Goal: Information Seeking & Learning: Learn about a topic

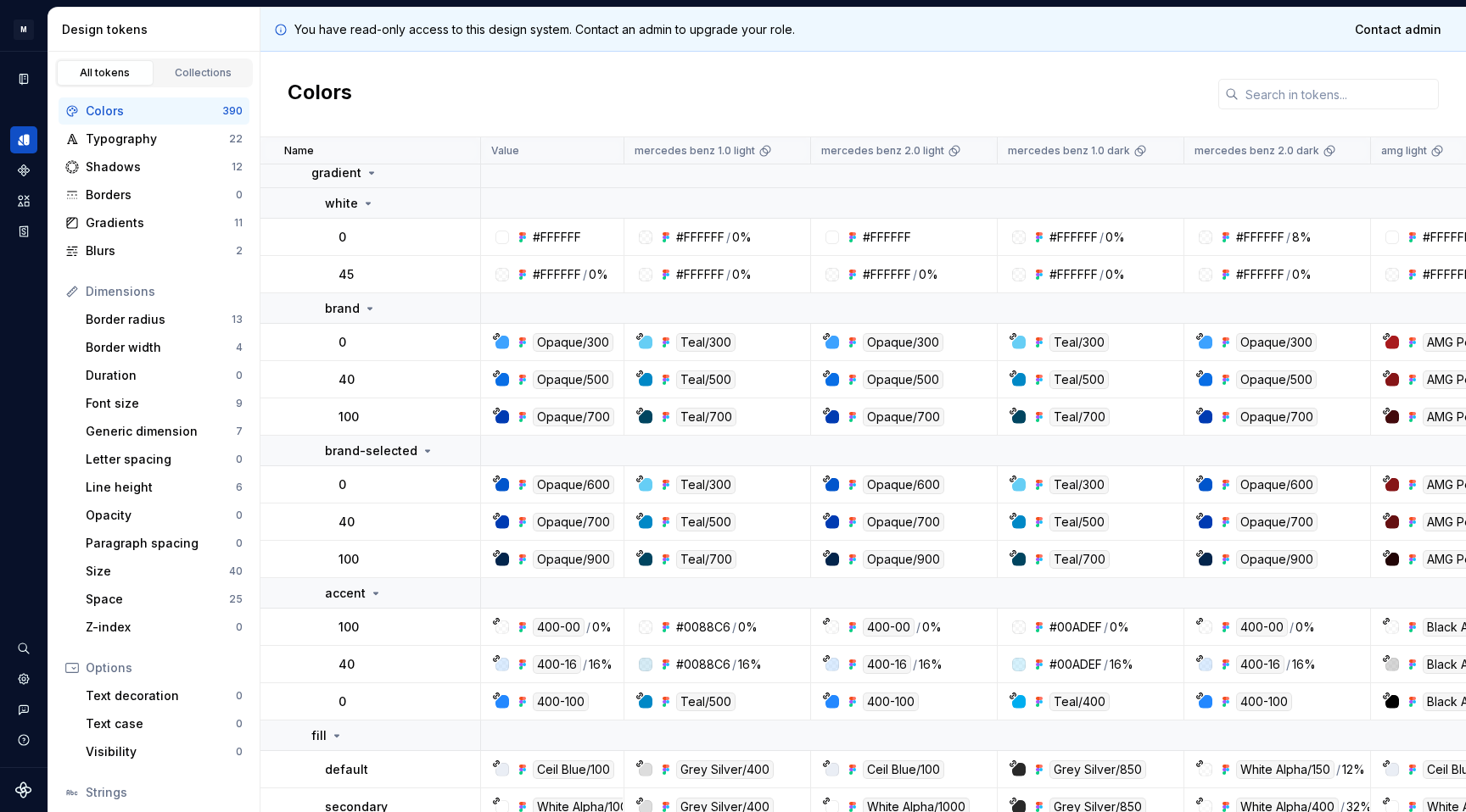
click at [129, 110] on div "Colors" at bounding box center [154, 111] width 137 height 17
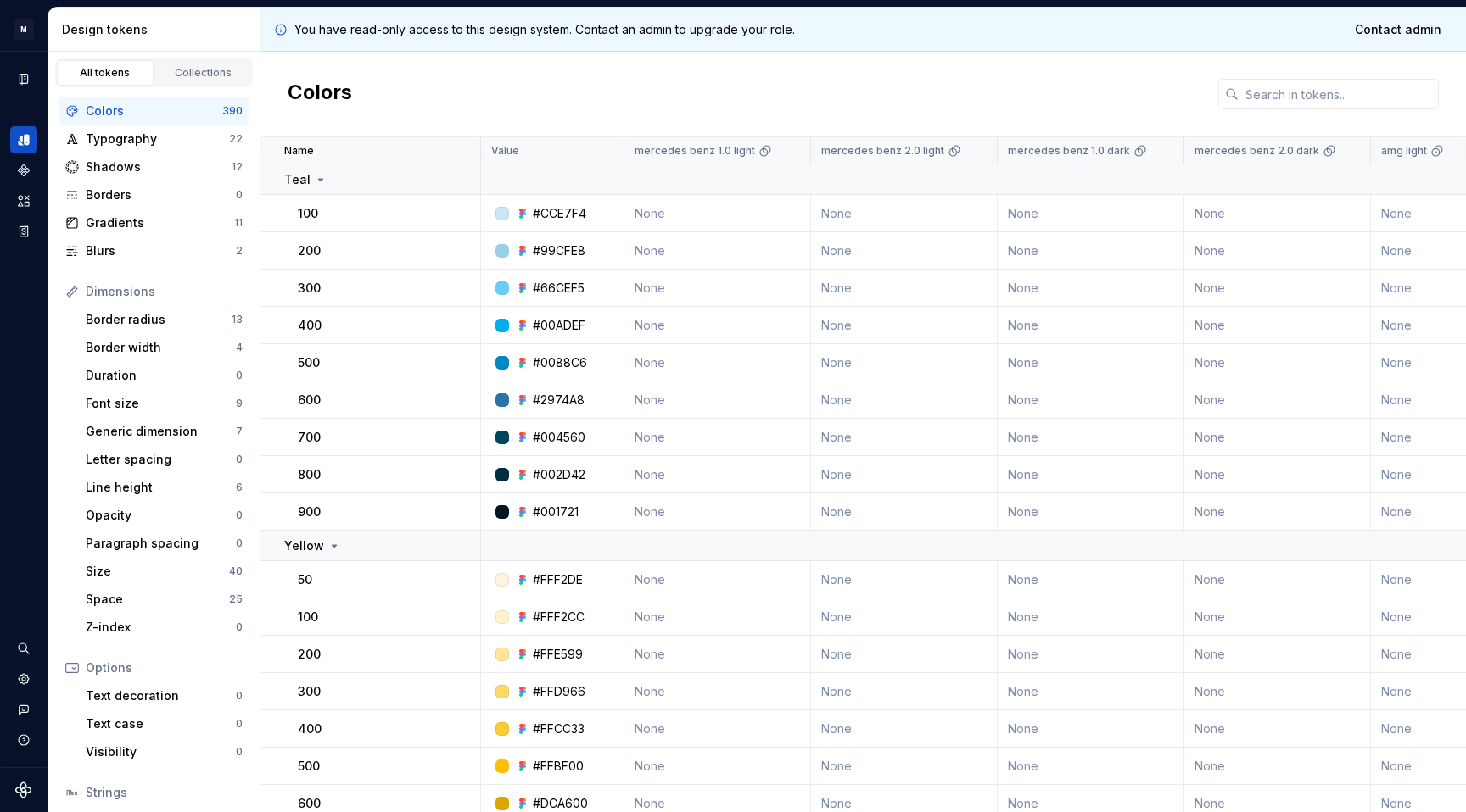
click at [104, 71] on div "All tokens" at bounding box center [105, 73] width 85 height 13
click at [138, 111] on div "Colors" at bounding box center [154, 111] width 137 height 17
click at [320, 178] on icon at bounding box center [320, 179] width 13 height 13
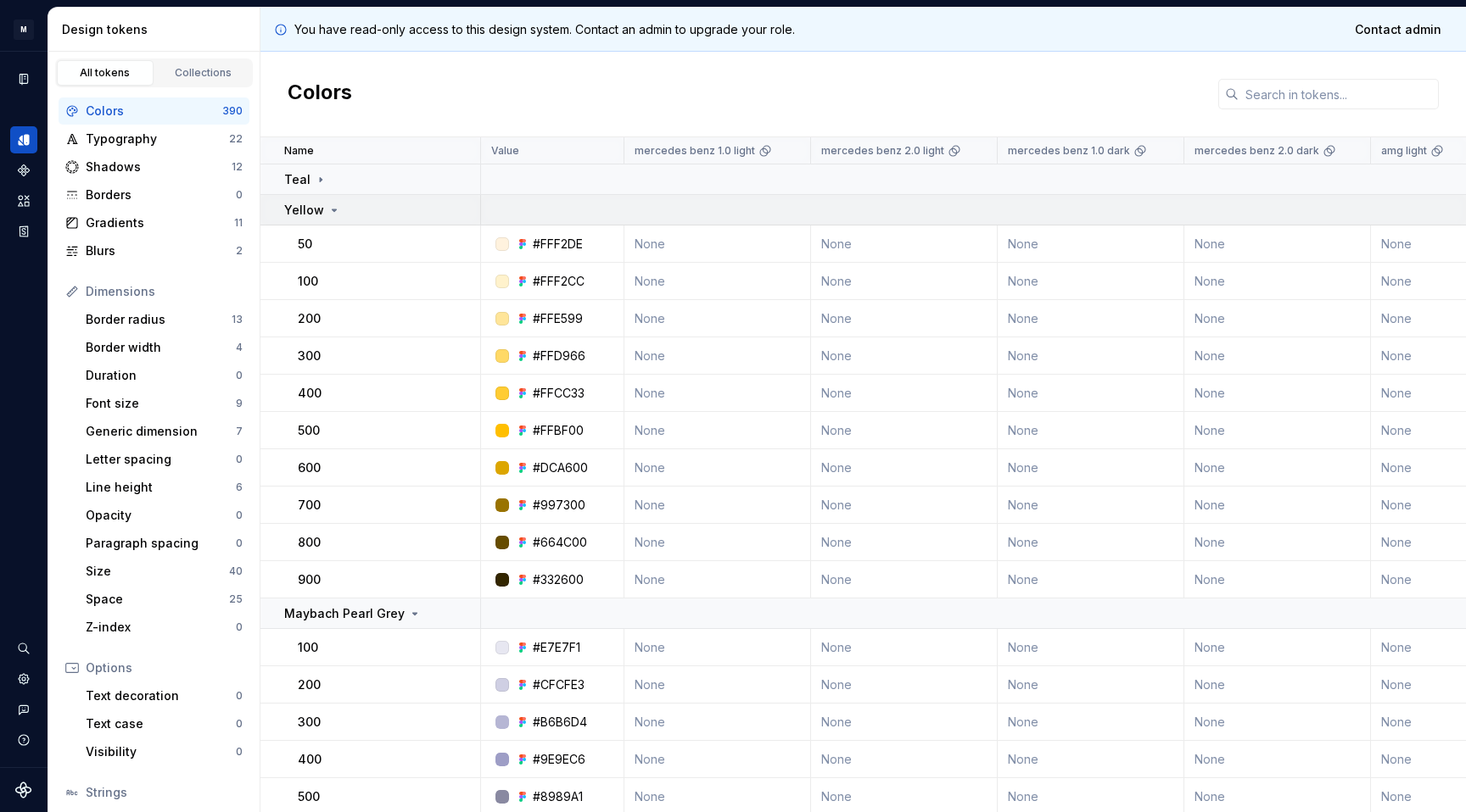
click at [329, 206] on icon at bounding box center [334, 211] width 13 height 13
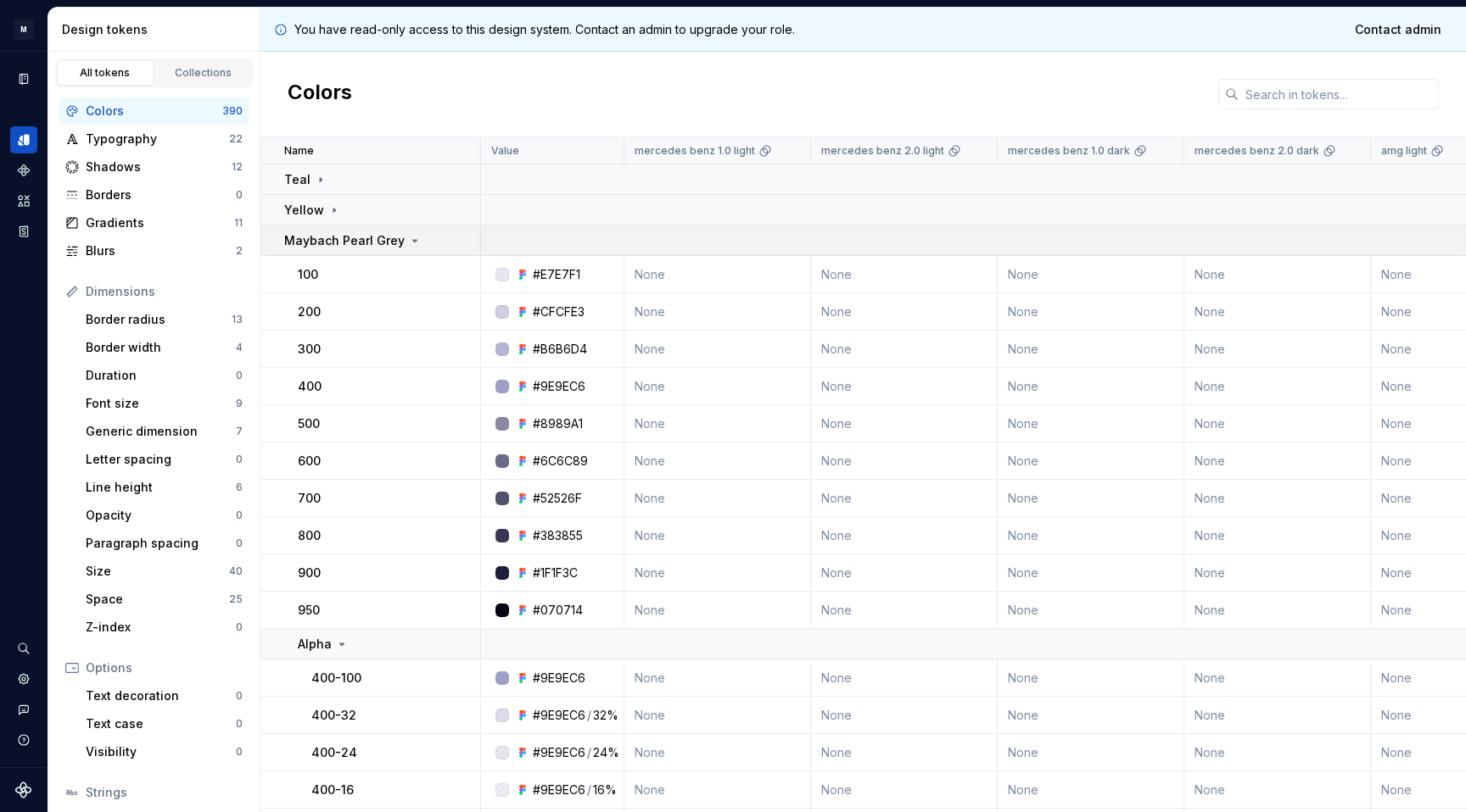
click at [413, 241] on icon at bounding box center [415, 241] width 4 height 2
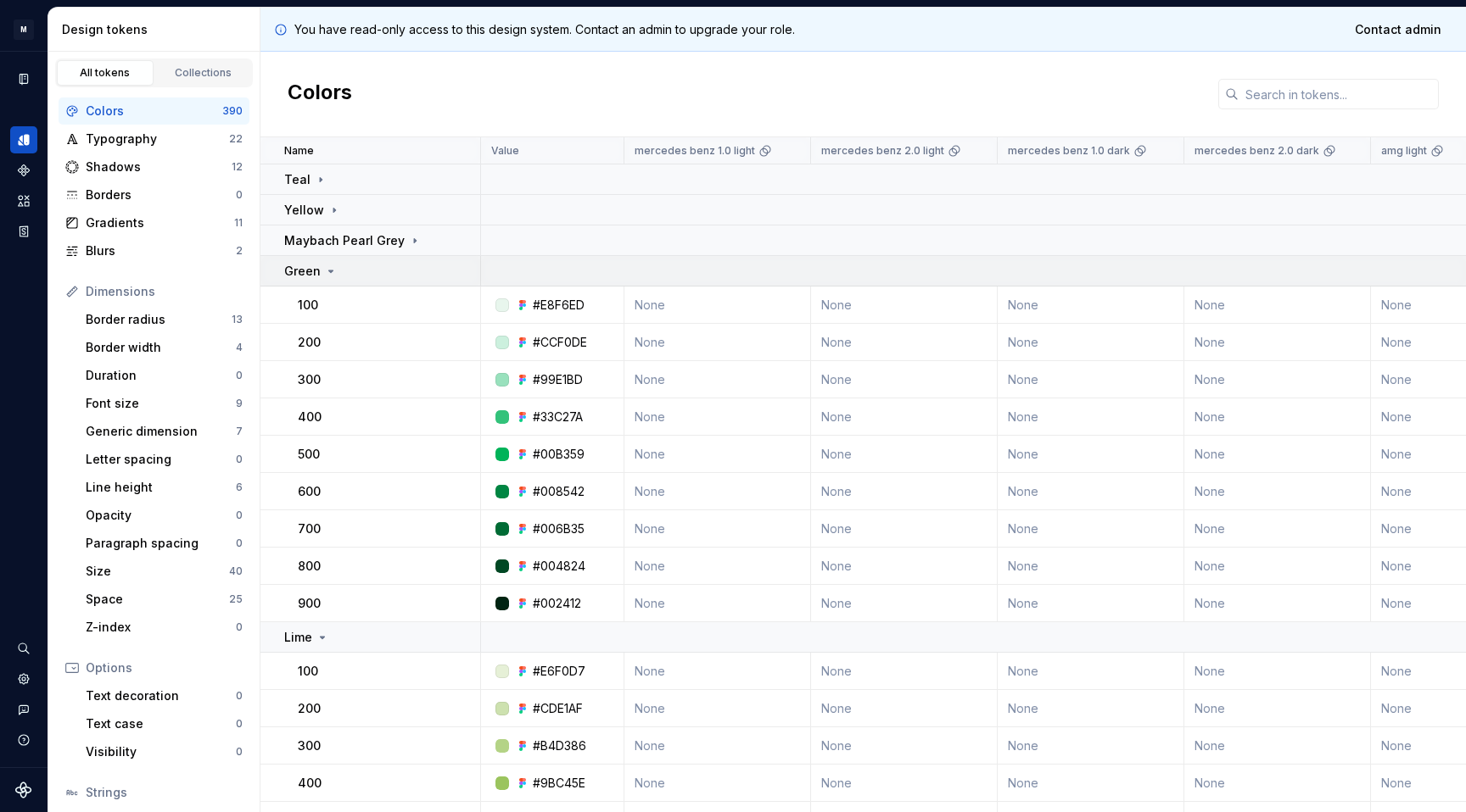
click at [331, 272] on icon at bounding box center [331, 271] width 13 height 13
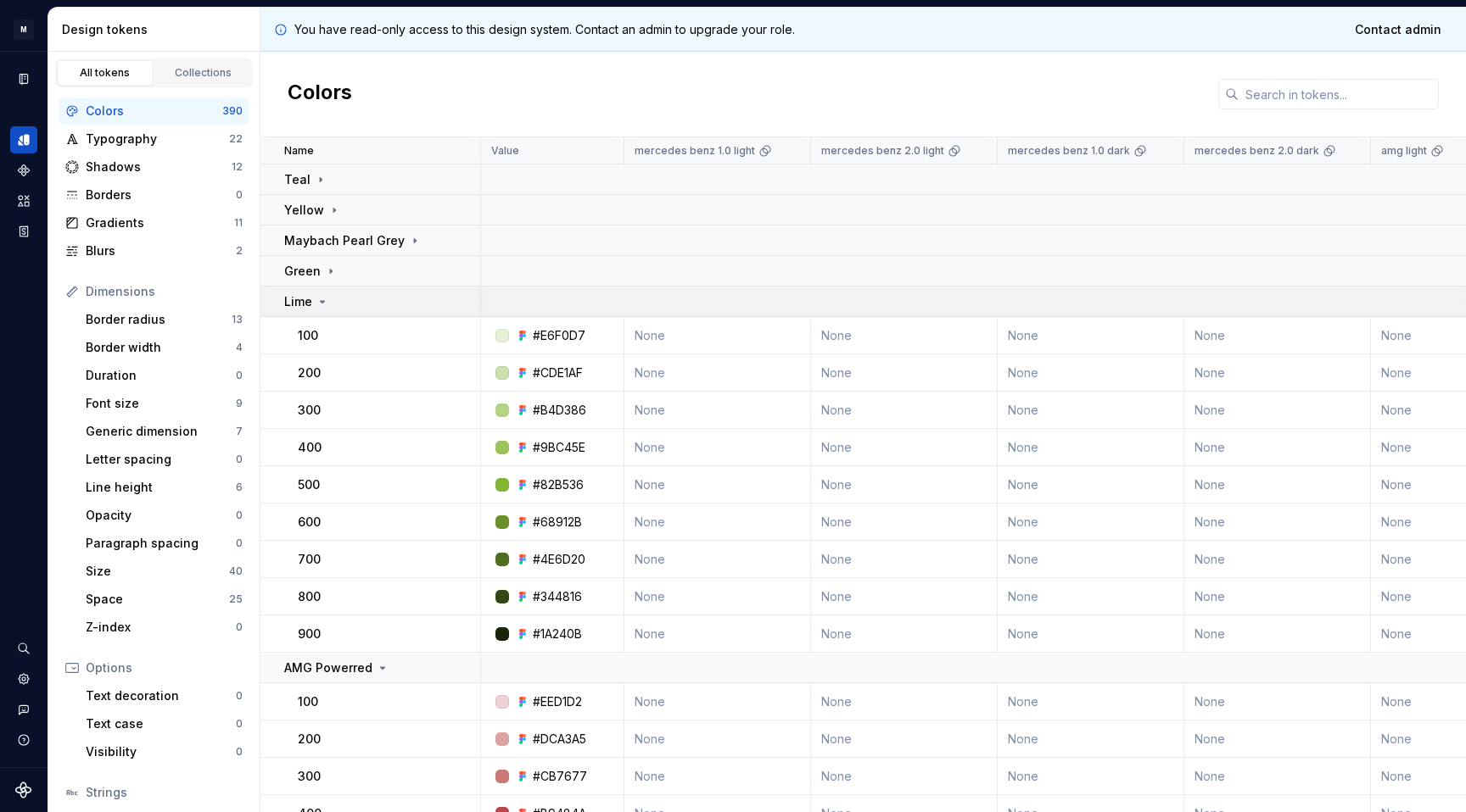
click at [325, 304] on icon at bounding box center [322, 302] width 13 height 13
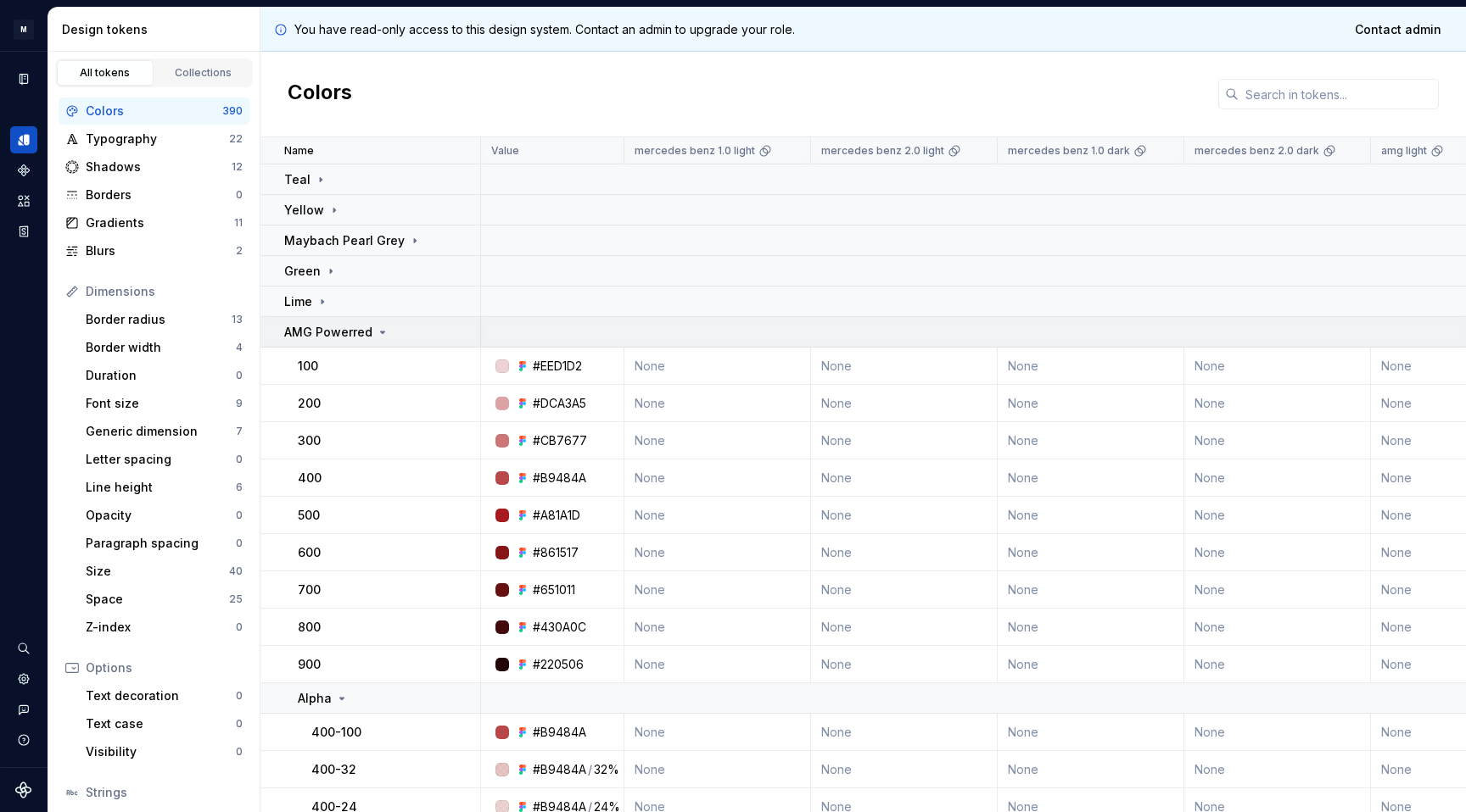
click at [381, 331] on icon at bounding box center [383, 332] width 4 height 2
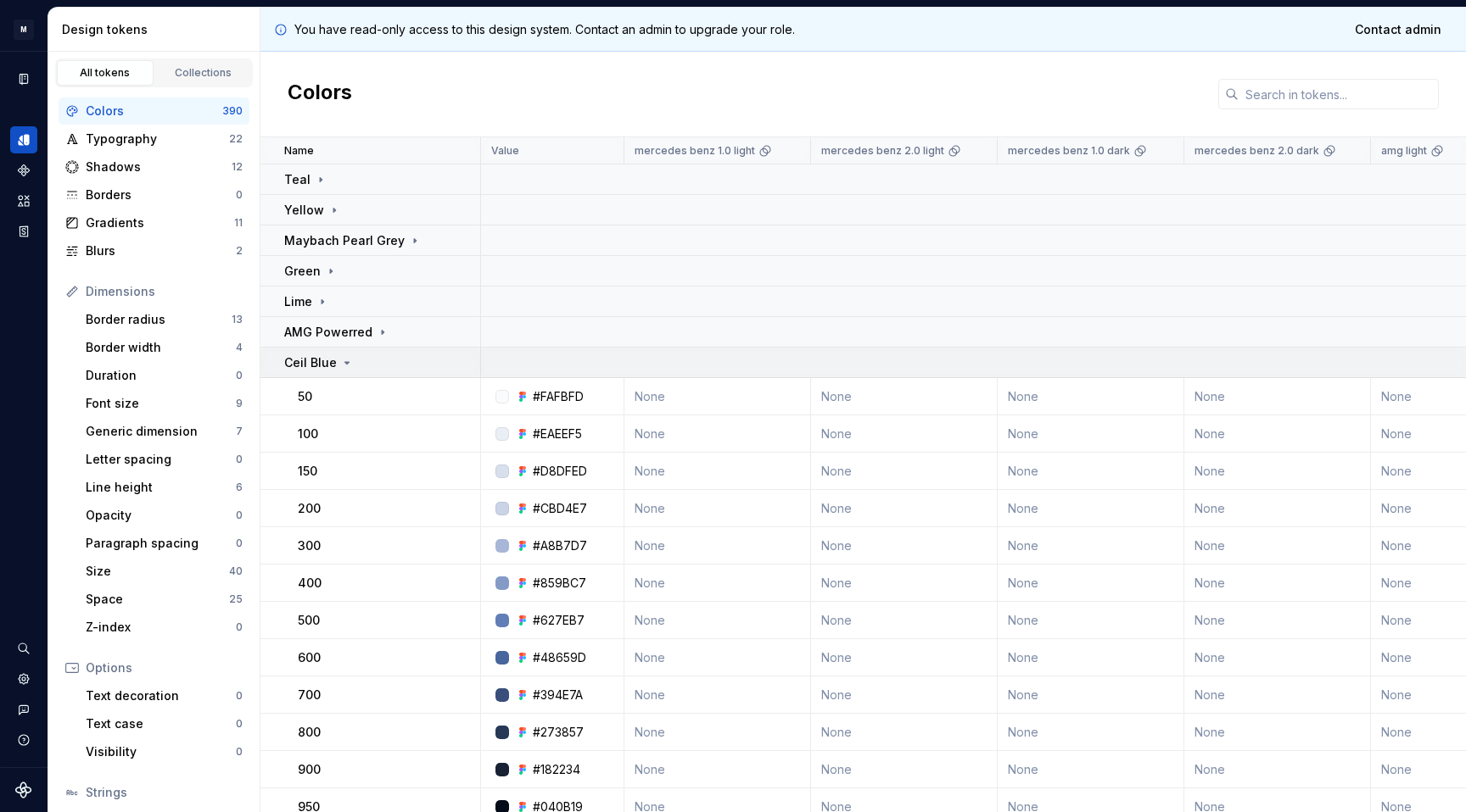
click at [346, 363] on icon at bounding box center [348, 364] width 4 height 2
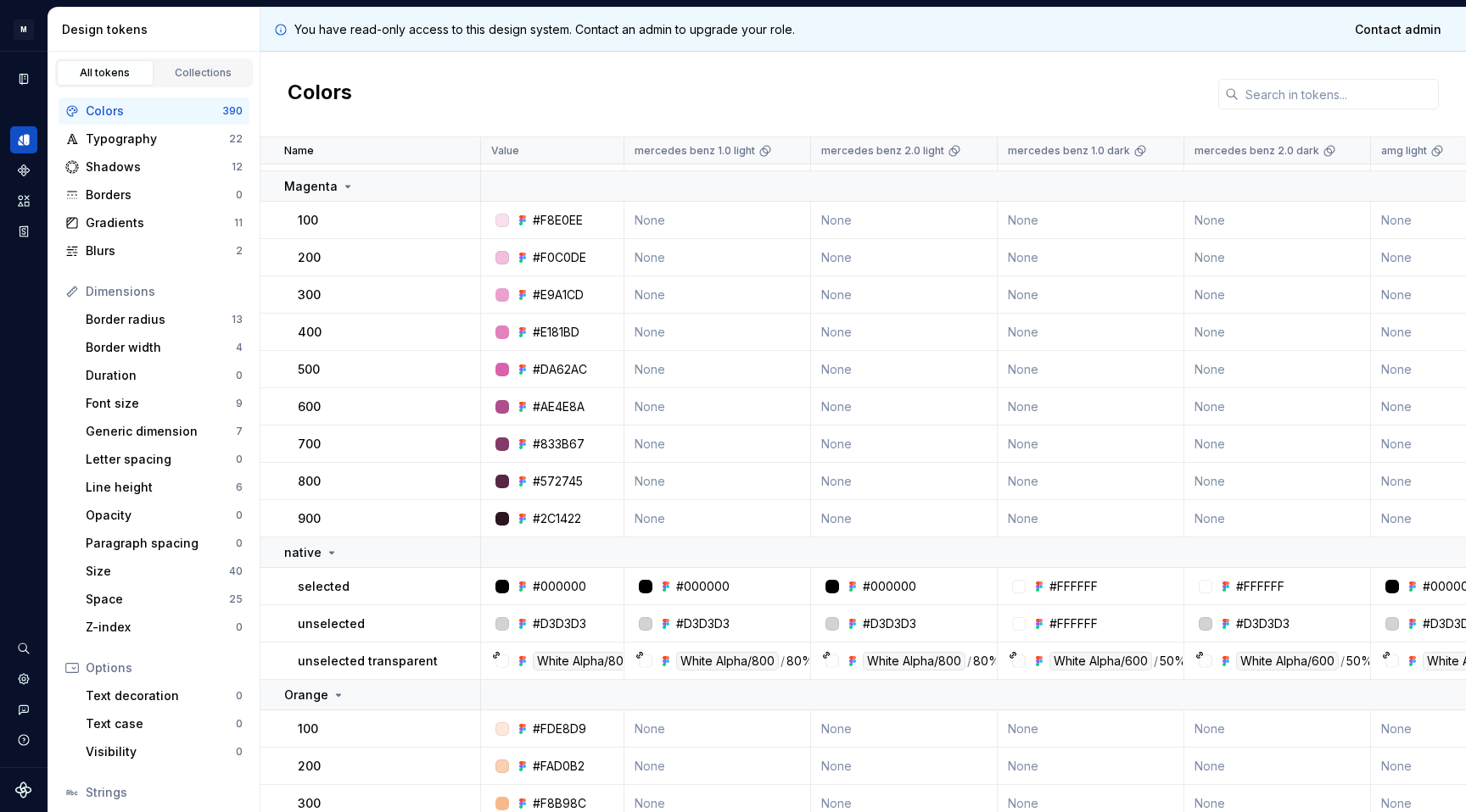
scroll to position [854, 0]
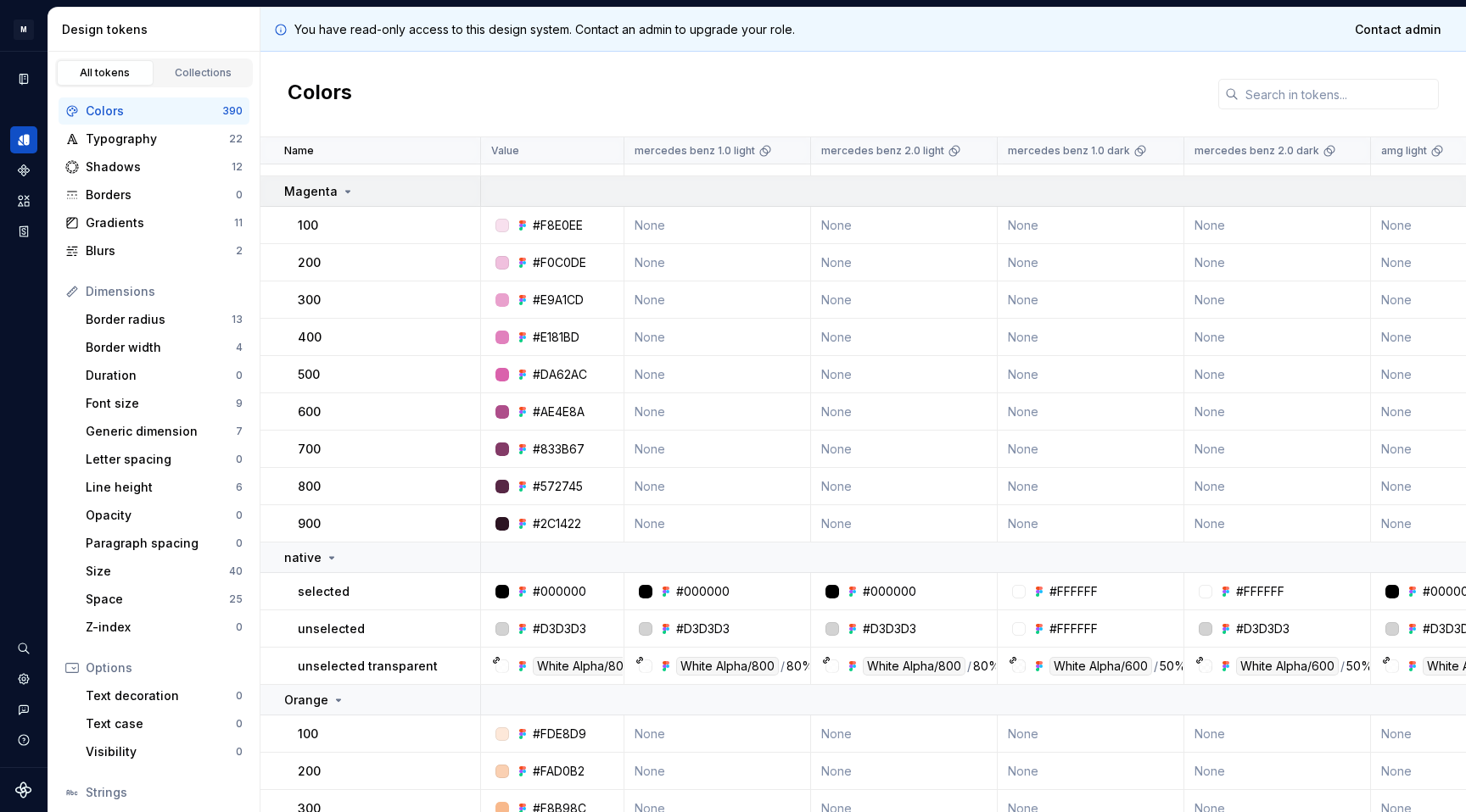
click at [346, 191] on icon at bounding box center [348, 192] width 4 height 2
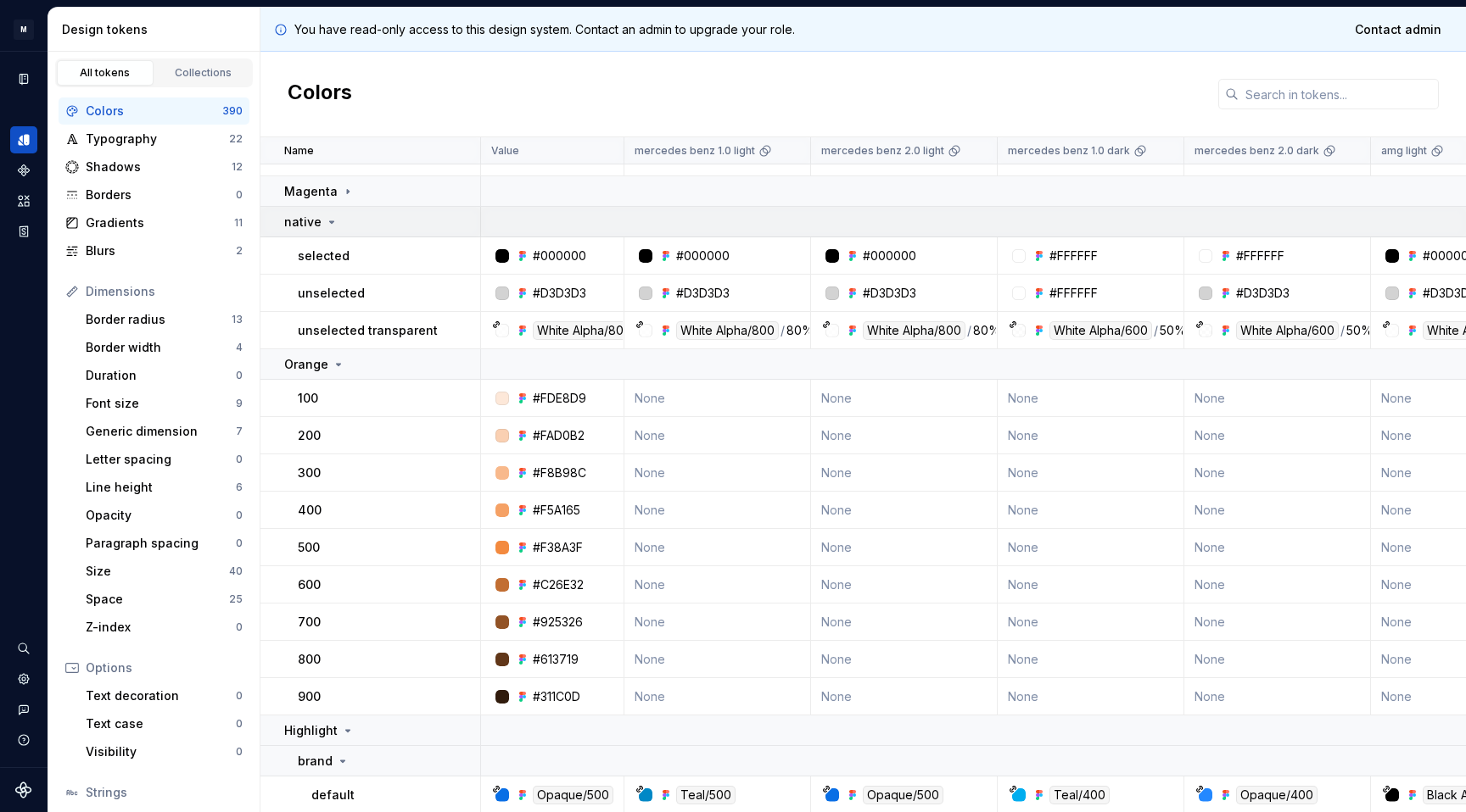
click at [330, 224] on icon at bounding box center [332, 222] width 13 height 13
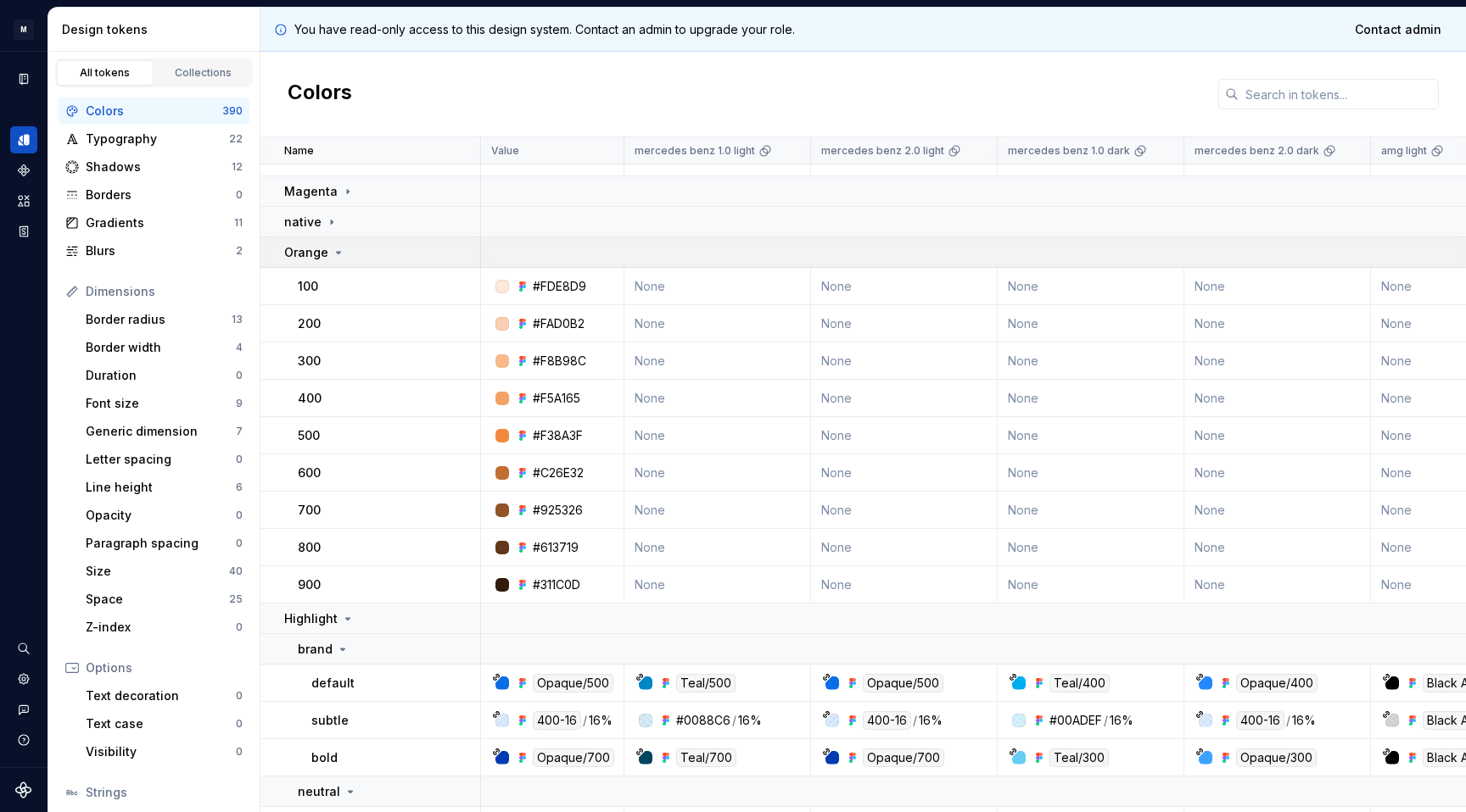
click at [337, 254] on icon at bounding box center [338, 252] width 13 height 13
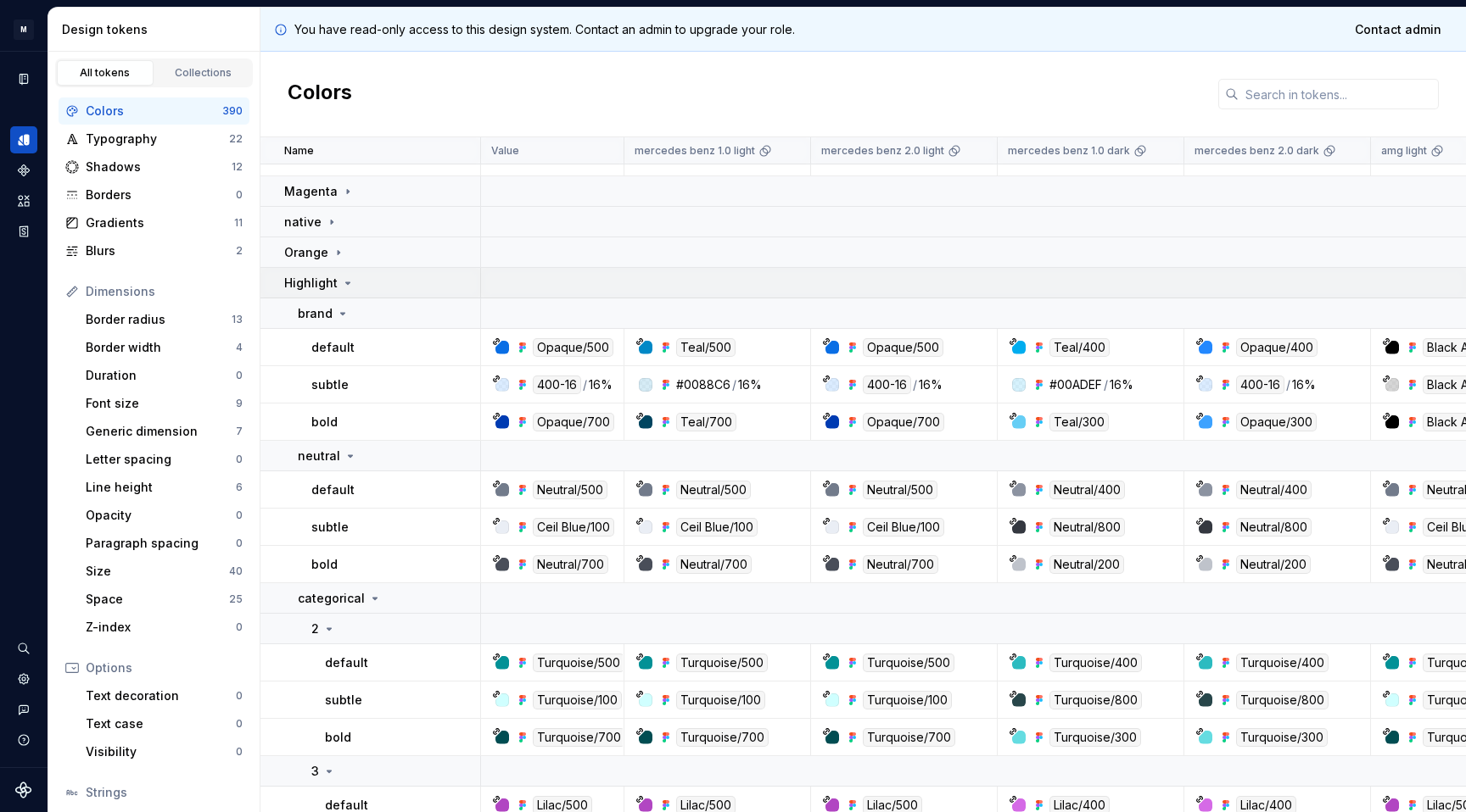
click at [342, 284] on icon at bounding box center [348, 283] width 13 height 13
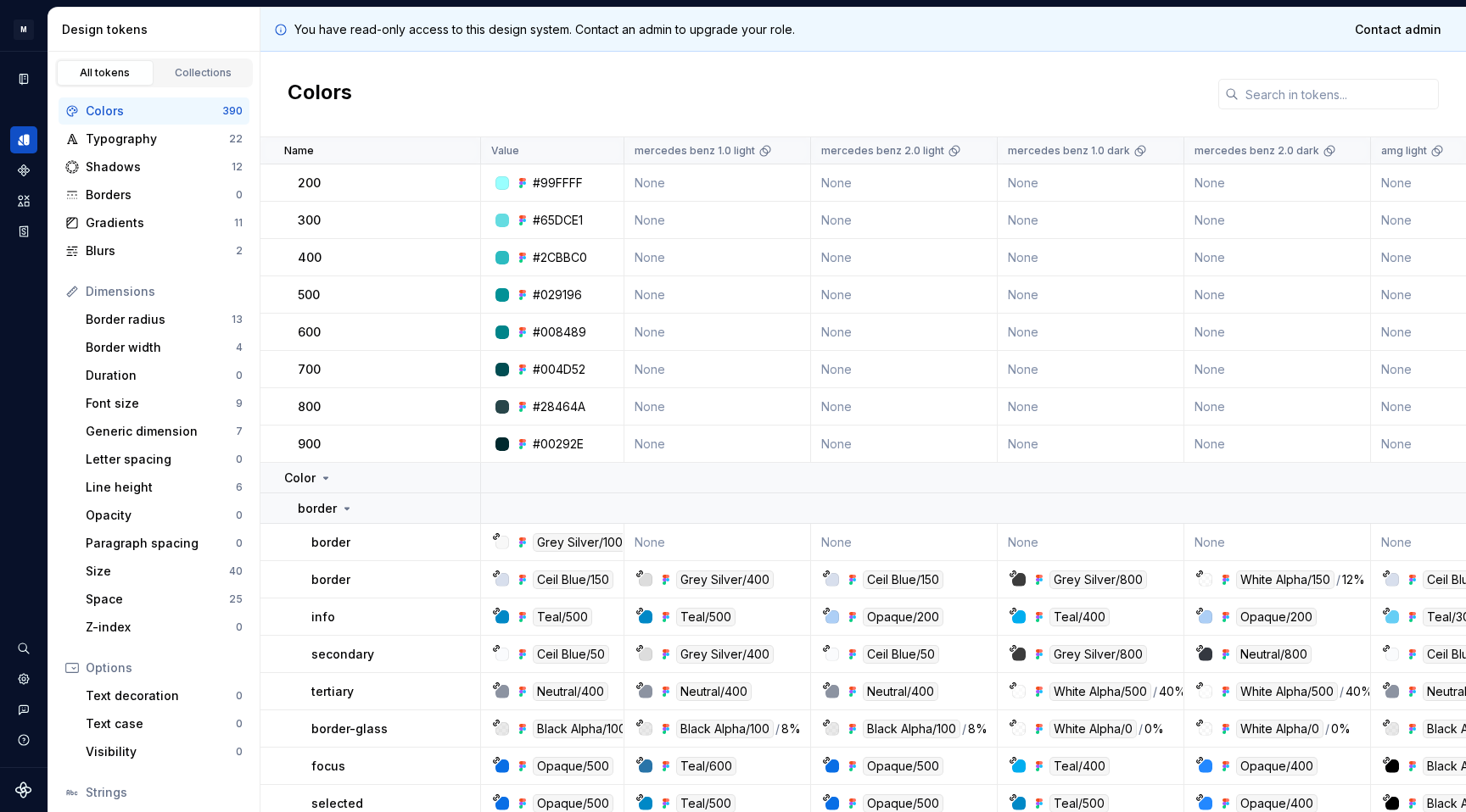
scroll to position [1057, 0]
click at [329, 479] on icon at bounding box center [326, 477] width 13 height 13
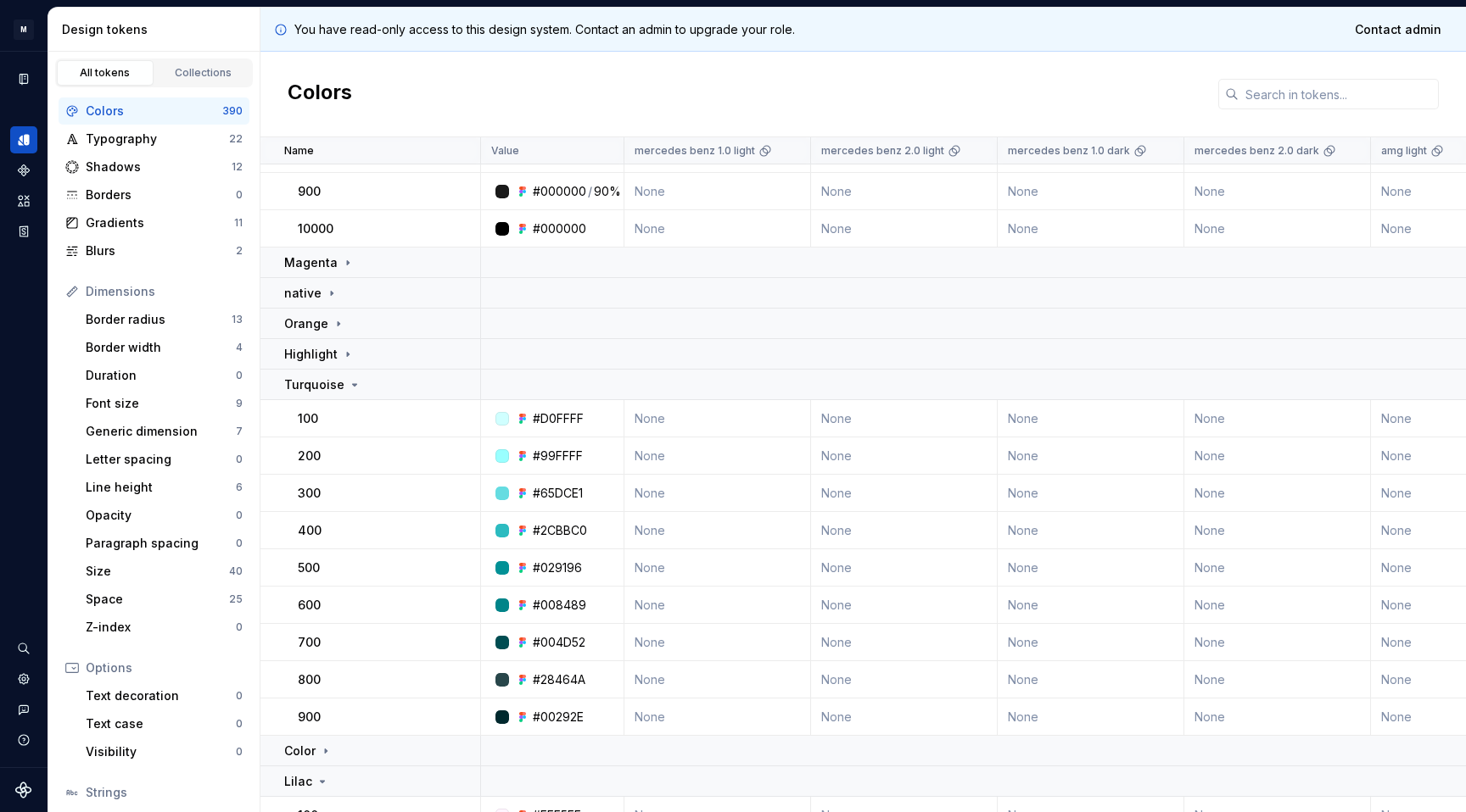
scroll to position [777, 0]
